Goal: Task Accomplishment & Management: Manage account settings

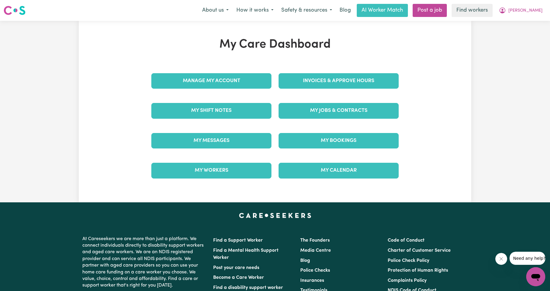
click at [300, 92] on div "Invoices & Approve Hours" at bounding box center [338, 81] width 127 height 30
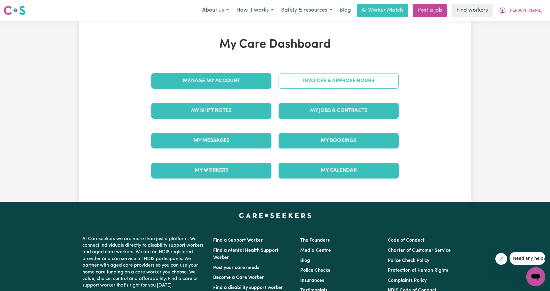
click at [303, 87] on link "Invoices & Approve Hours" at bounding box center [339, 80] width 120 height 15
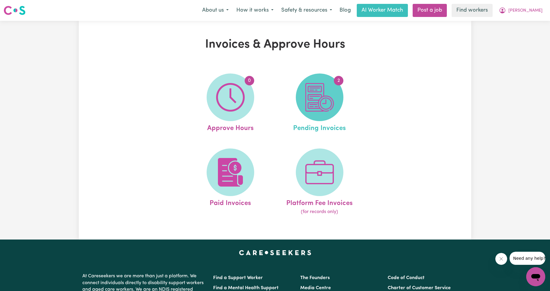
click at [313, 96] on img at bounding box center [319, 97] width 29 height 29
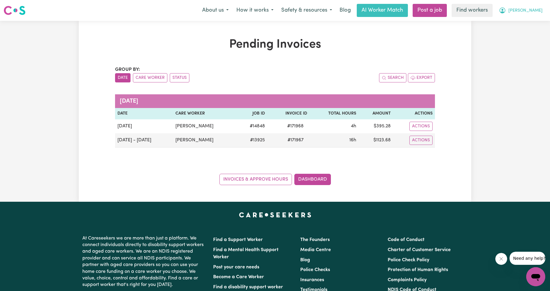
click at [536, 9] on span "[PERSON_NAME]" at bounding box center [526, 10] width 34 height 7
click at [517, 32] on link "Logout" at bounding box center [522, 34] width 47 height 11
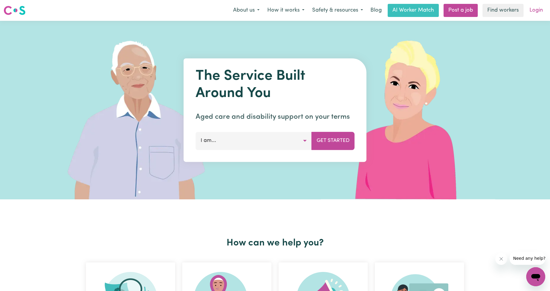
click at [534, 15] on link "Login" at bounding box center [536, 10] width 21 height 13
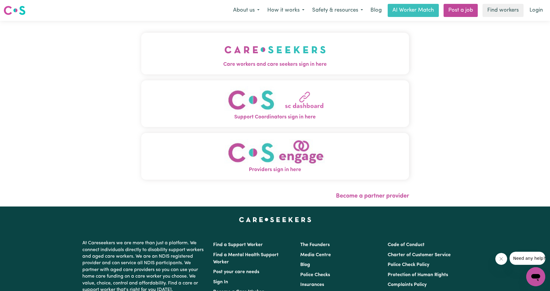
click at [268, 54] on img "Care workers and care seekers sign in here" at bounding box center [275, 50] width 101 height 22
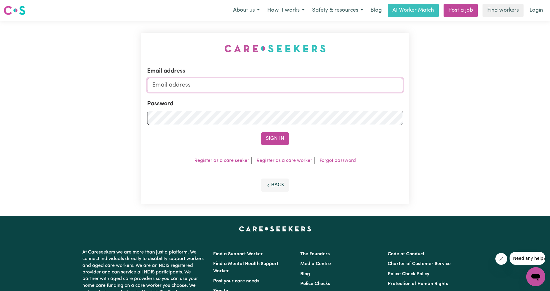
click at [265, 87] on input "Email address" at bounding box center [275, 85] width 256 height 14
drag, startPoint x: 184, startPoint y: 87, endPoint x: 266, endPoint y: 89, distance: 82.4
click at [265, 89] on input "[EMAIL_ADDRESS][PERSON_NAME][DOMAIN_NAME]" at bounding box center [275, 85] width 256 height 14
type input "[EMAIL_ADDRESS][DOMAIN_NAME]"
drag, startPoint x: 266, startPoint y: 93, endPoint x: 270, endPoint y: 139, distance: 46.8
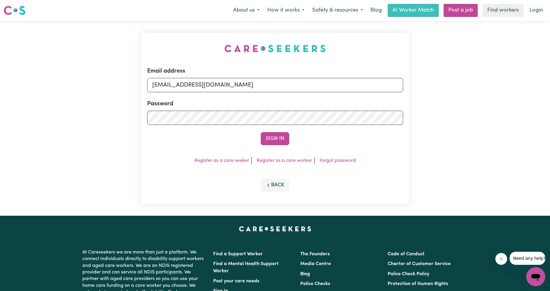
click at [270, 139] on button "Sign In" at bounding box center [275, 138] width 29 height 13
